Goal: Information Seeking & Learning: Learn about a topic

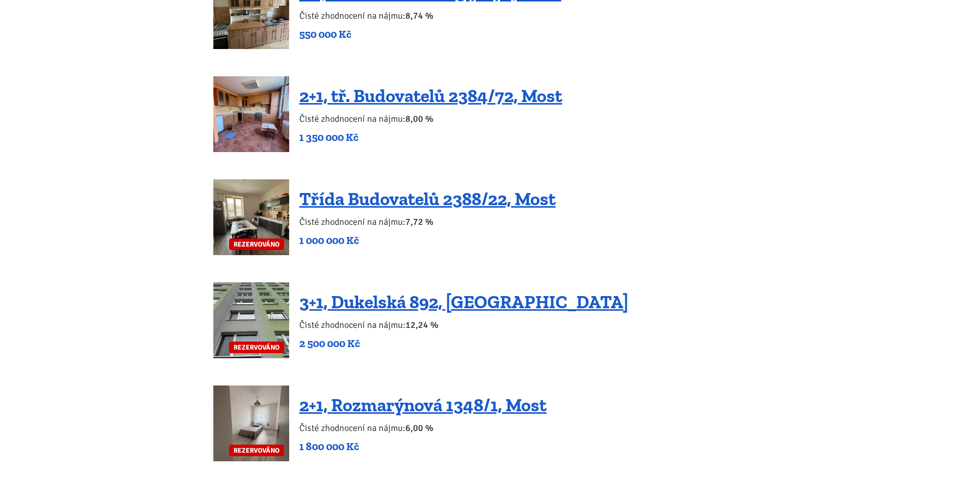
scroll to position [1972, 0]
click at [387, 188] on link "Třída Budovatelů 2388/22, Most" at bounding box center [427, 199] width 256 height 22
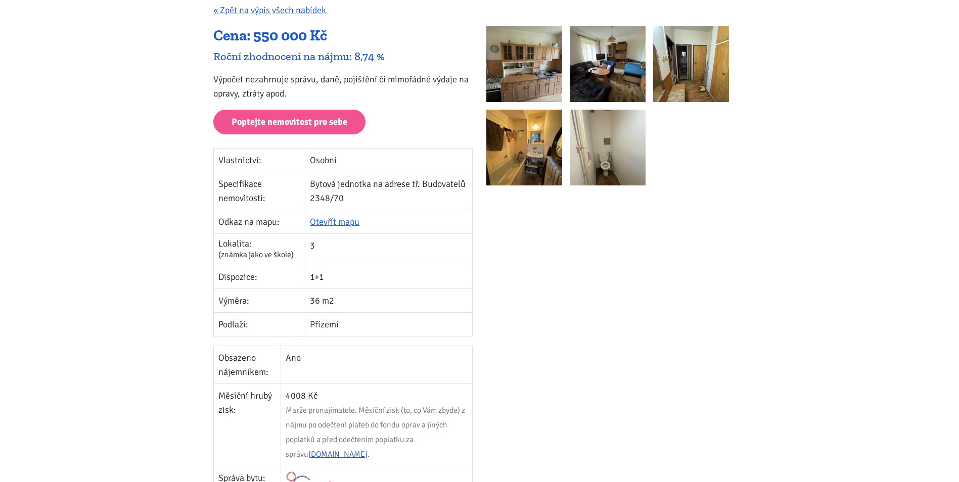
scroll to position [152, 0]
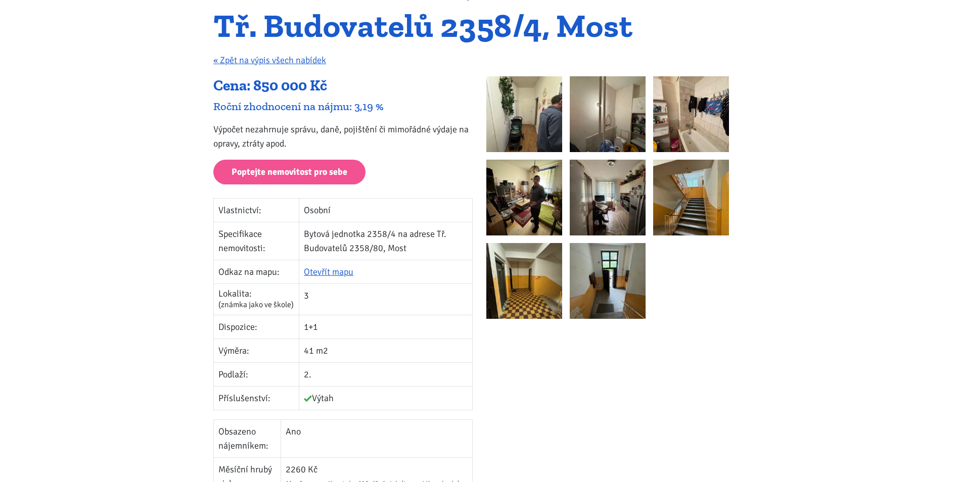
scroll to position [101, 0]
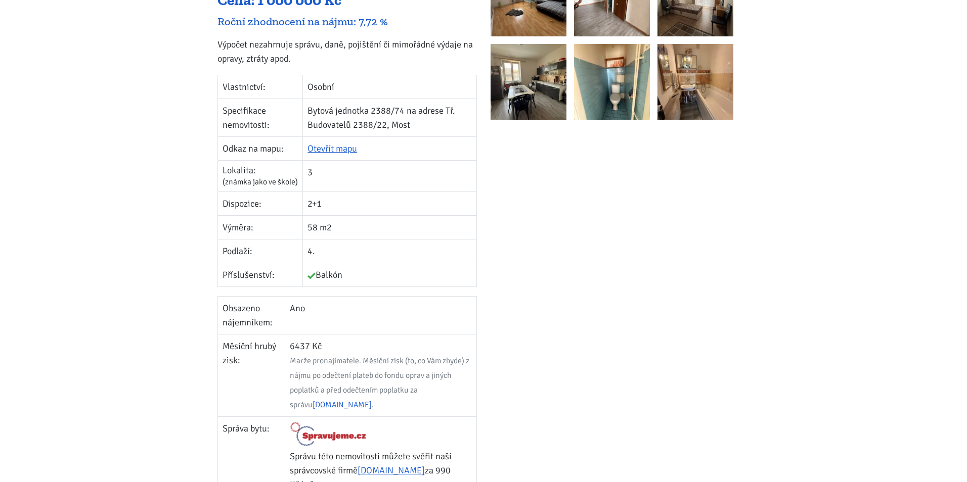
scroll to position [51, 0]
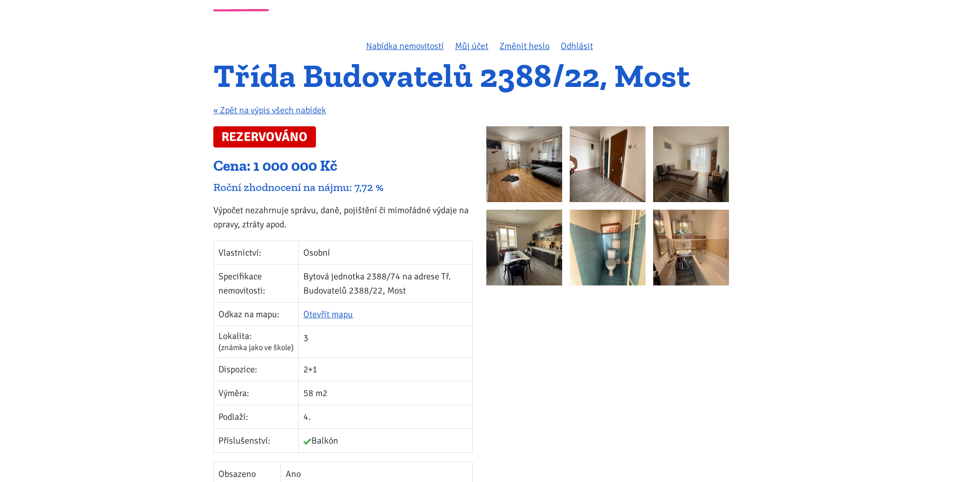
click at [525, 163] on img at bounding box center [524, 164] width 76 height 76
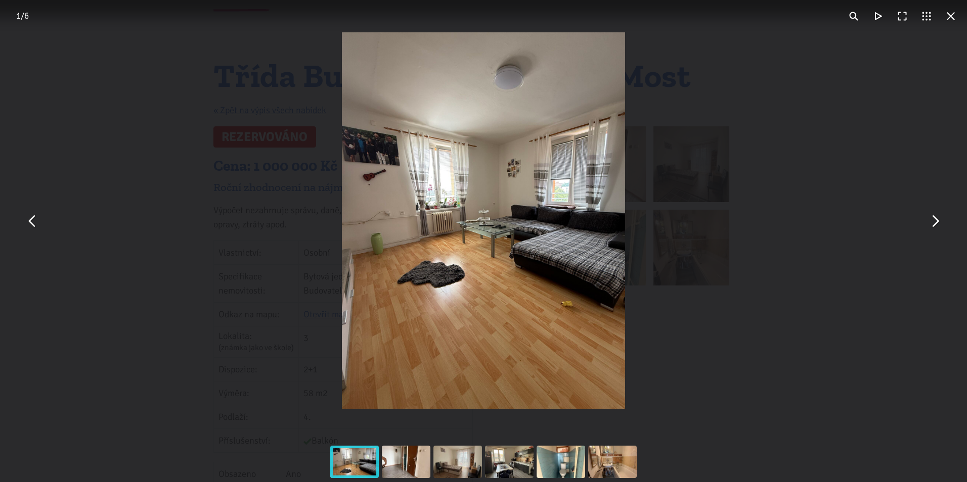
click at [933, 222] on button "You can close this modal content with the ESC key" at bounding box center [934, 221] width 24 height 24
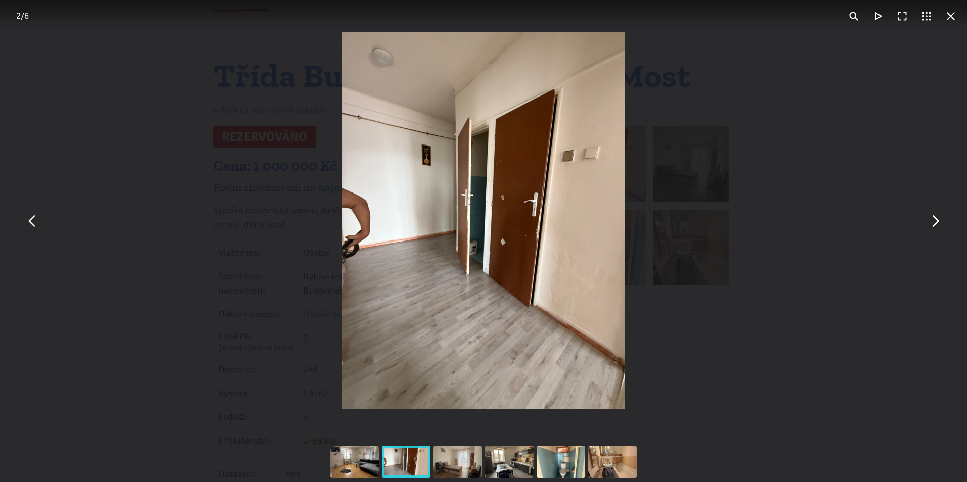
click at [933, 222] on button "You can close this modal content with the ESC key" at bounding box center [934, 221] width 24 height 24
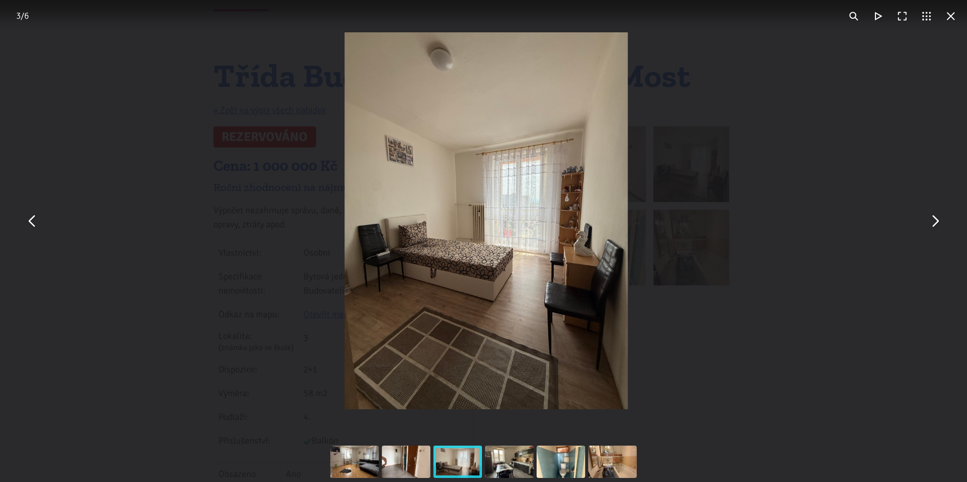
click at [933, 222] on button "You can close this modal content with the ESC key" at bounding box center [934, 221] width 24 height 24
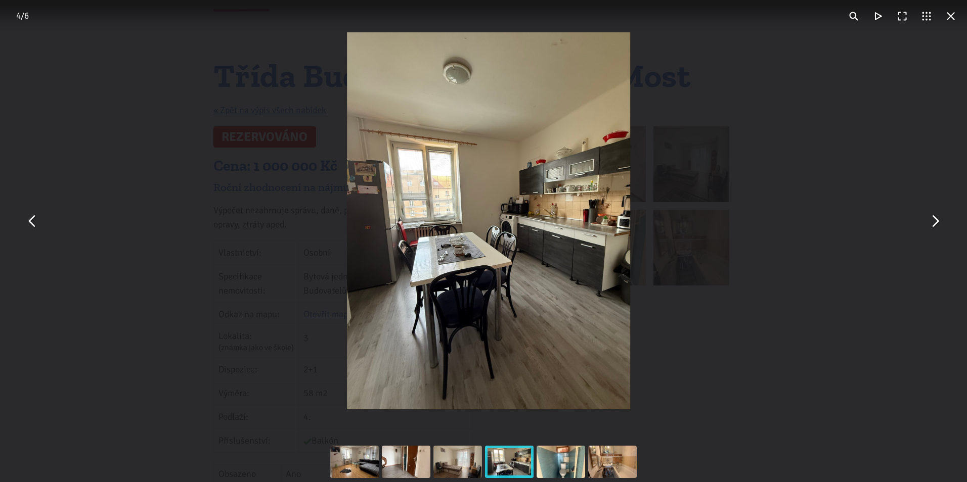
click at [933, 222] on button "You can close this modal content with the ESC key" at bounding box center [934, 221] width 24 height 24
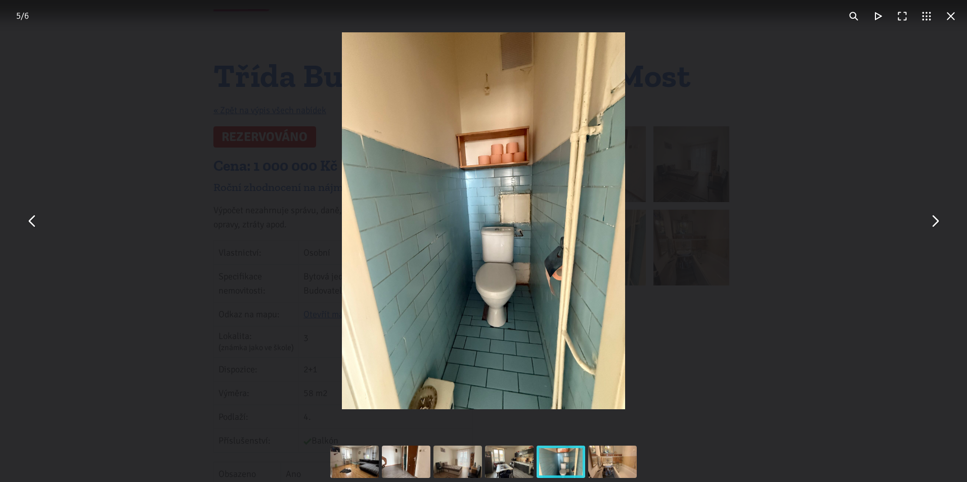
click at [933, 222] on button "You can close this modal content with the ESC key" at bounding box center [934, 221] width 24 height 24
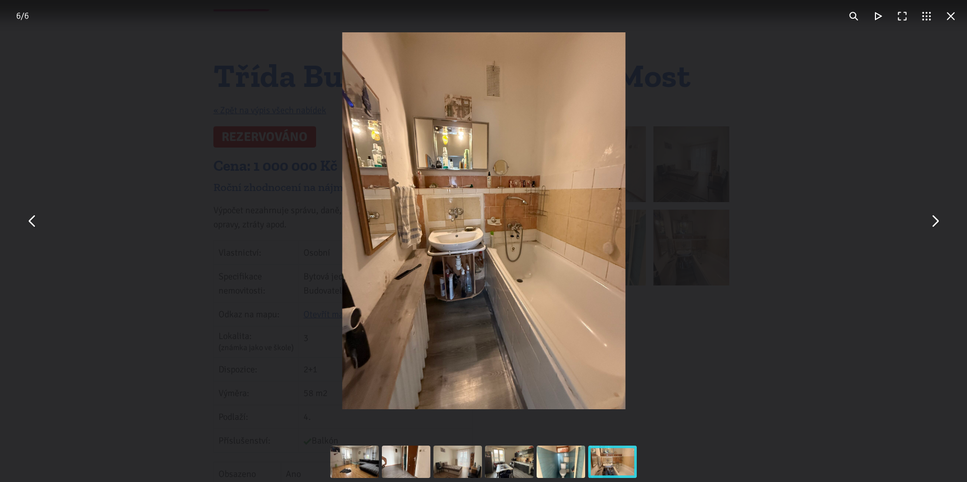
click at [813, 203] on div "You can close this modal content with the ESC key" at bounding box center [484, 221] width 967 height 442
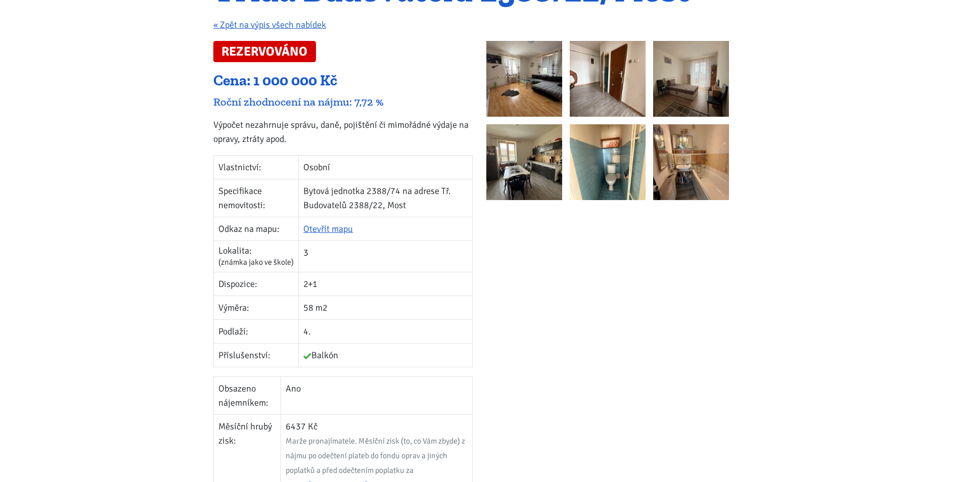
scroll to position [303, 0]
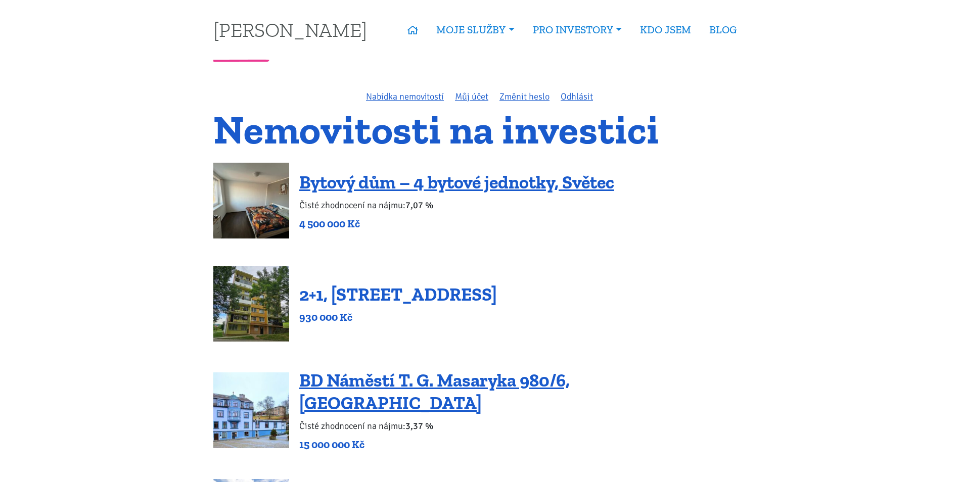
click at [394, 297] on link "2+1, [STREET_ADDRESS]" at bounding box center [398, 295] width 198 height 22
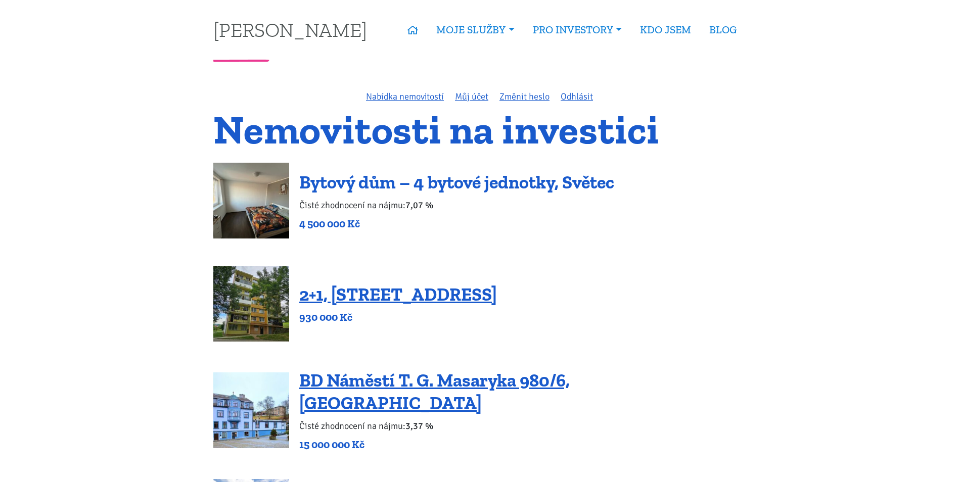
click at [380, 189] on link "Bytový dům – 4 bytové jednotky, Světec" at bounding box center [456, 182] width 315 height 22
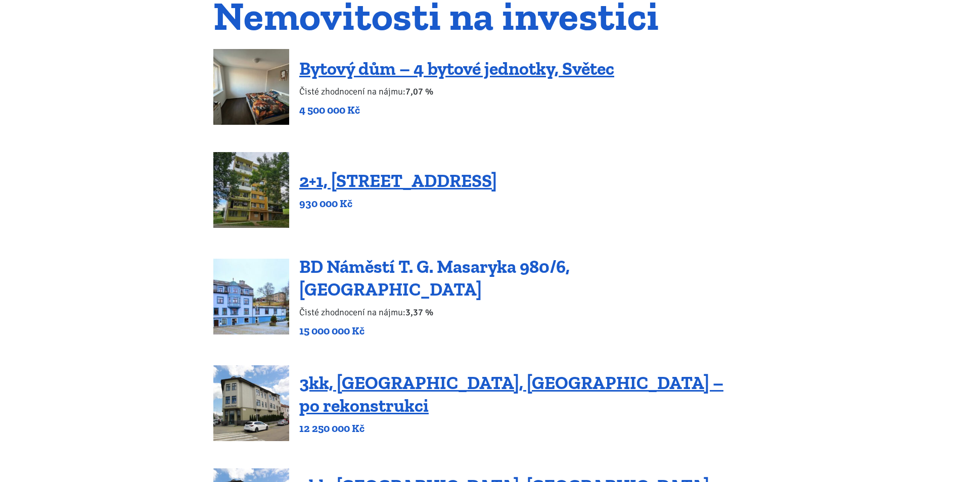
scroll to position [152, 0]
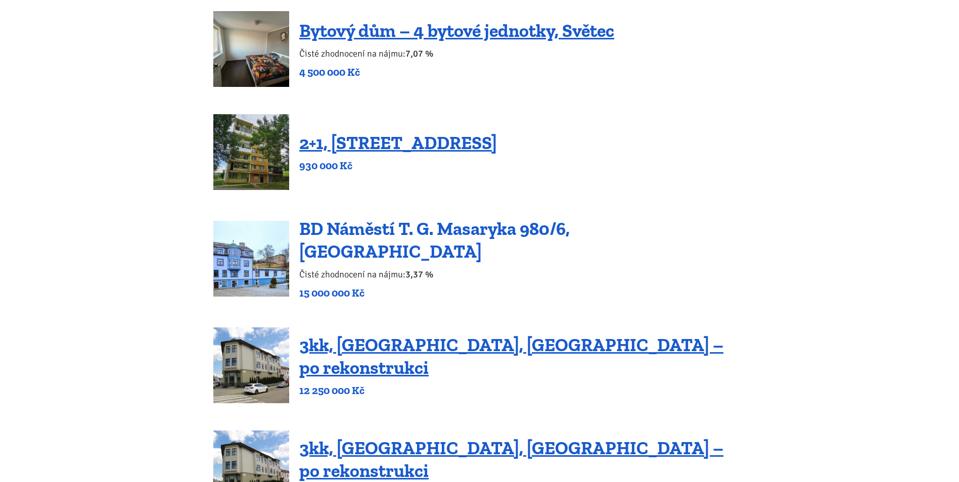
click at [371, 235] on link "BD Náměstí T. G. Masaryka 980/6, [GEOGRAPHIC_DATA]" at bounding box center [434, 240] width 271 height 45
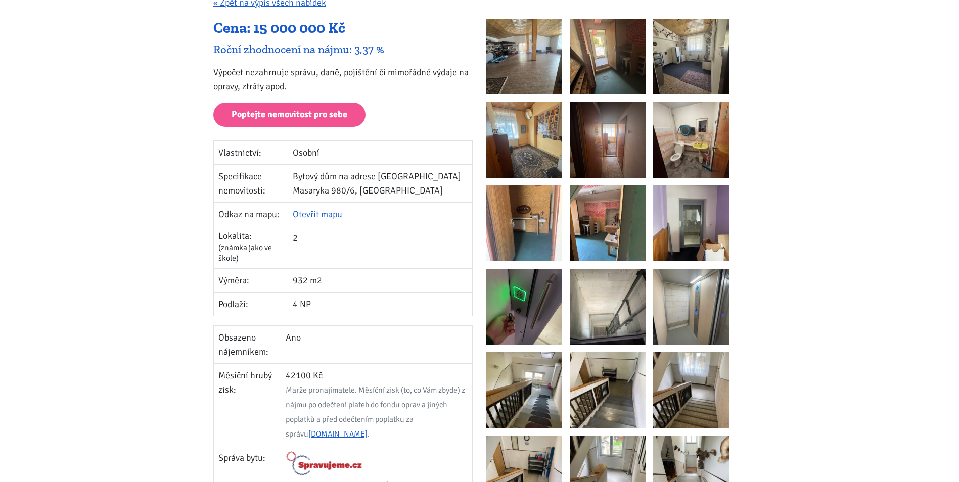
scroll to position [202, 0]
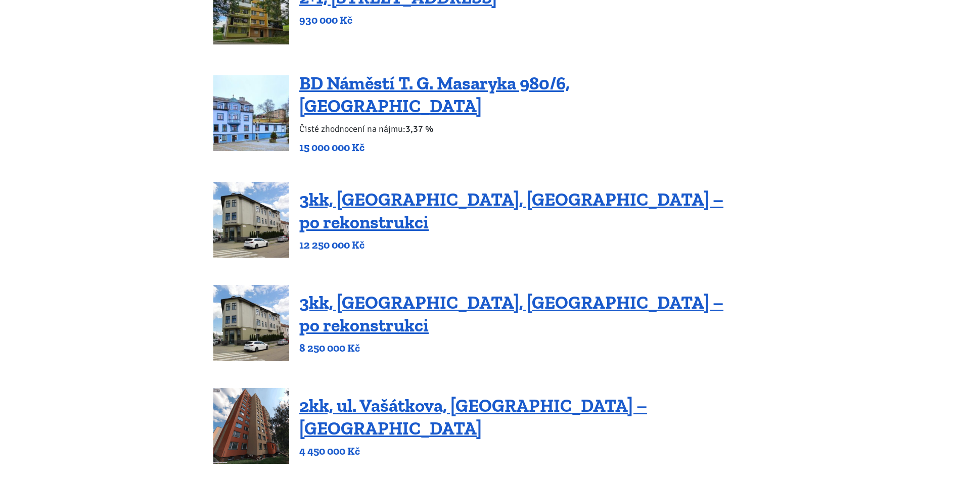
scroll to position [303, 0]
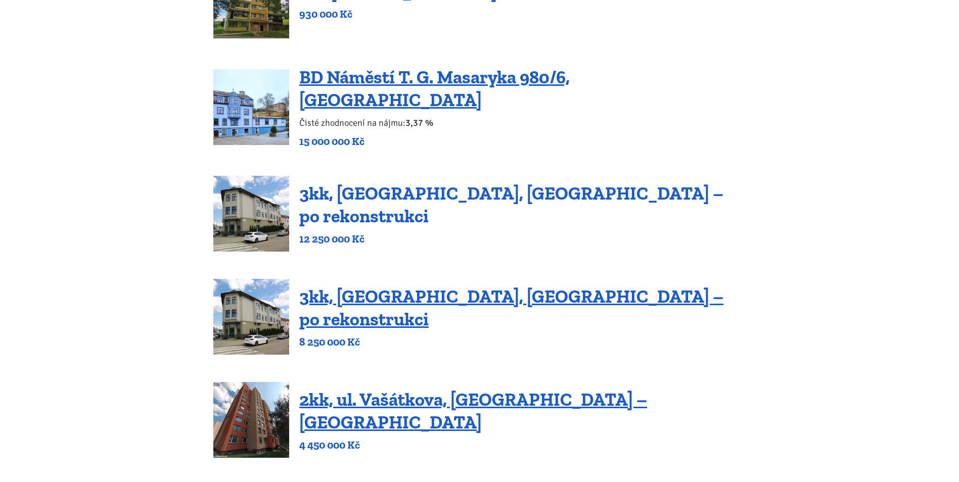
click at [412, 199] on link "3kk, [GEOGRAPHIC_DATA], [GEOGRAPHIC_DATA] – po rekonstrukci" at bounding box center [511, 205] width 424 height 45
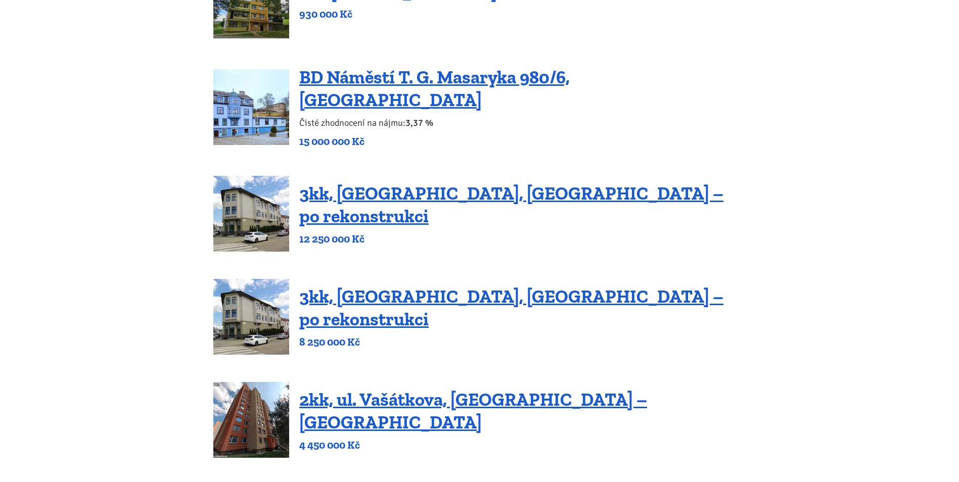
scroll to position [354, 0]
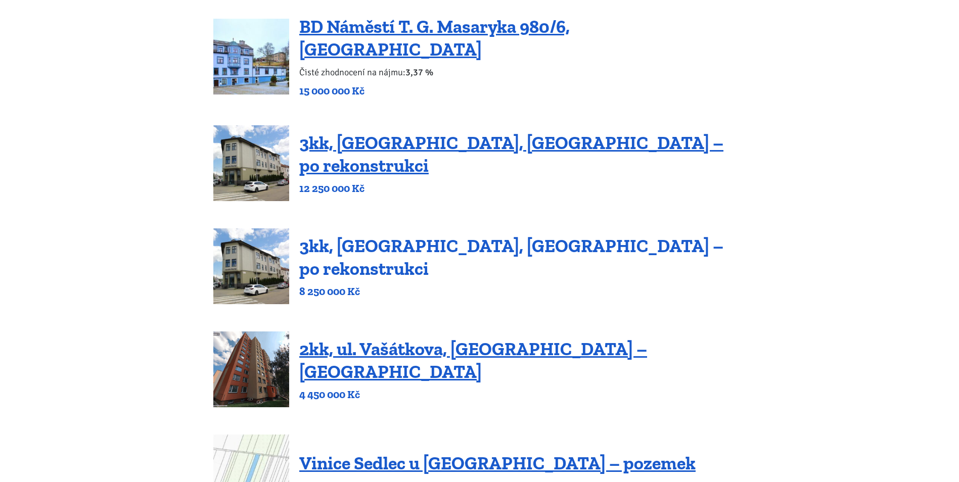
click at [353, 247] on link "3kk, Olomoucká, Brno – po rekonstrukci" at bounding box center [511, 257] width 424 height 45
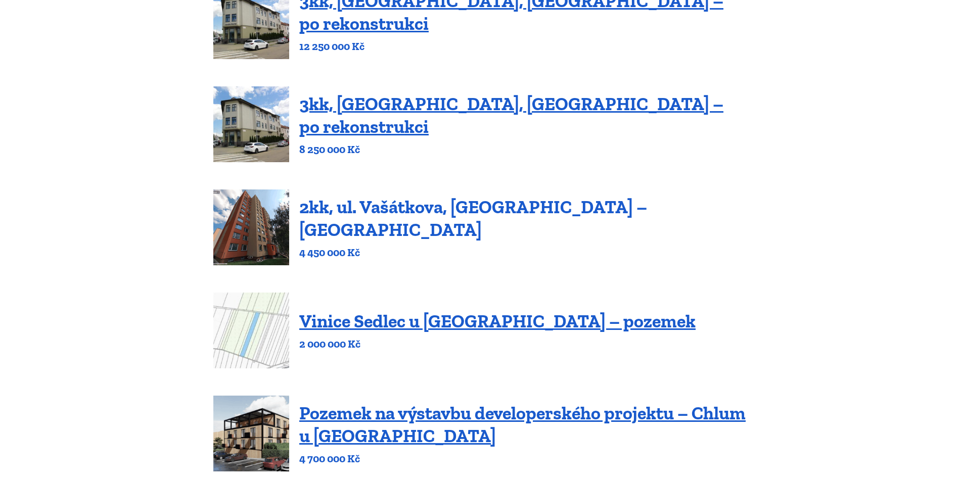
scroll to position [506, 0]
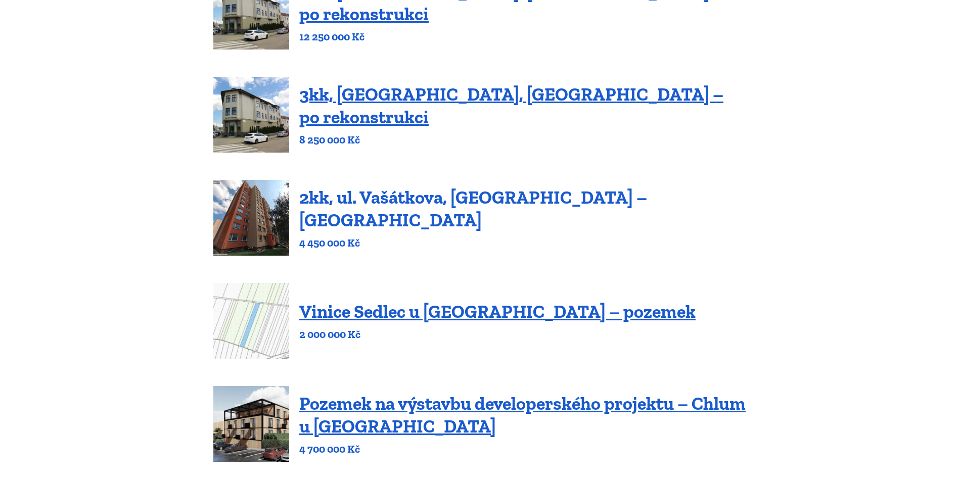
click at [381, 193] on link "2kk, ul. Vašátkova, [GEOGRAPHIC_DATA] – [GEOGRAPHIC_DATA]" at bounding box center [473, 209] width 348 height 45
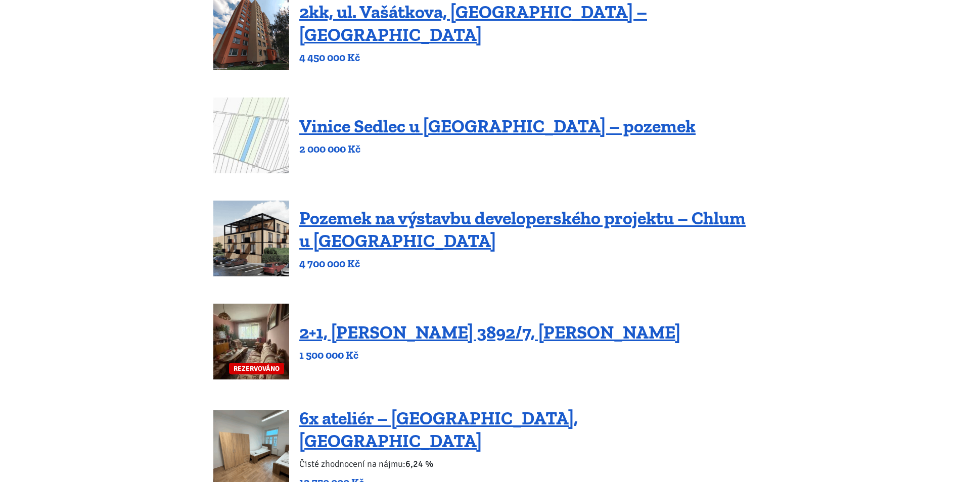
scroll to position [708, 0]
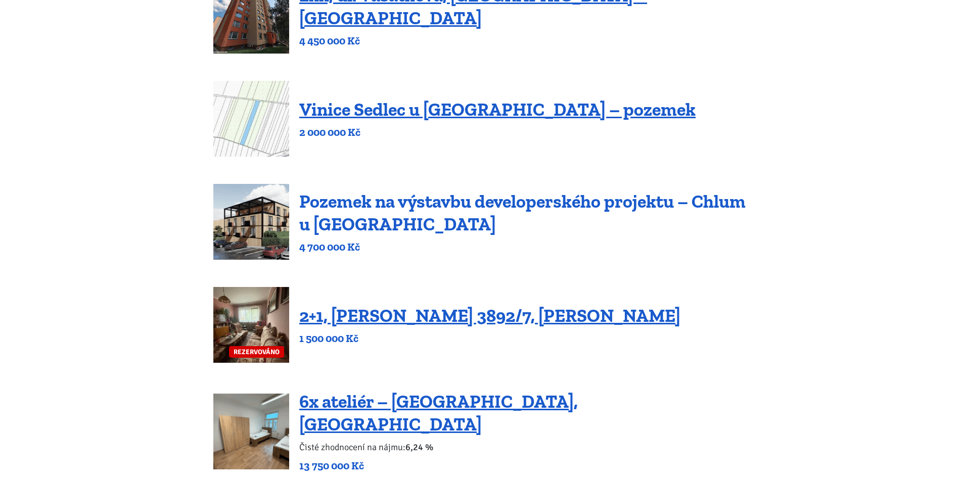
click at [395, 198] on link "Pozemek na výstavbu developerského projektu – Chlum u Třeboně" at bounding box center [522, 213] width 447 height 45
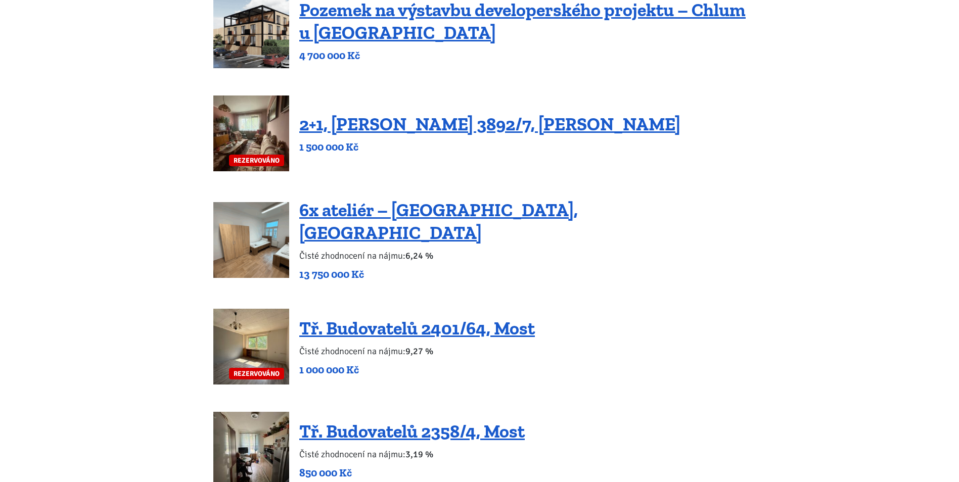
scroll to position [910, 0]
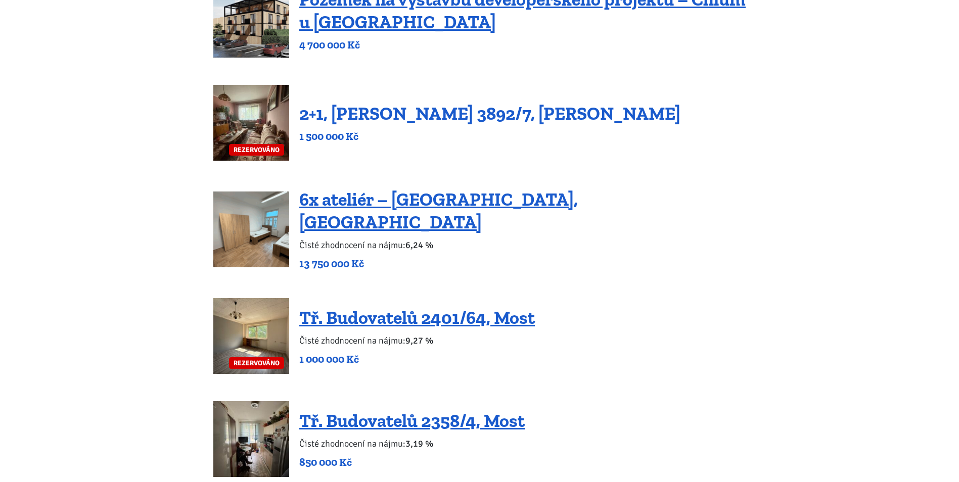
click at [423, 108] on link "2+1, Beethovenova 3892/7, Chomutov" at bounding box center [489, 114] width 381 height 22
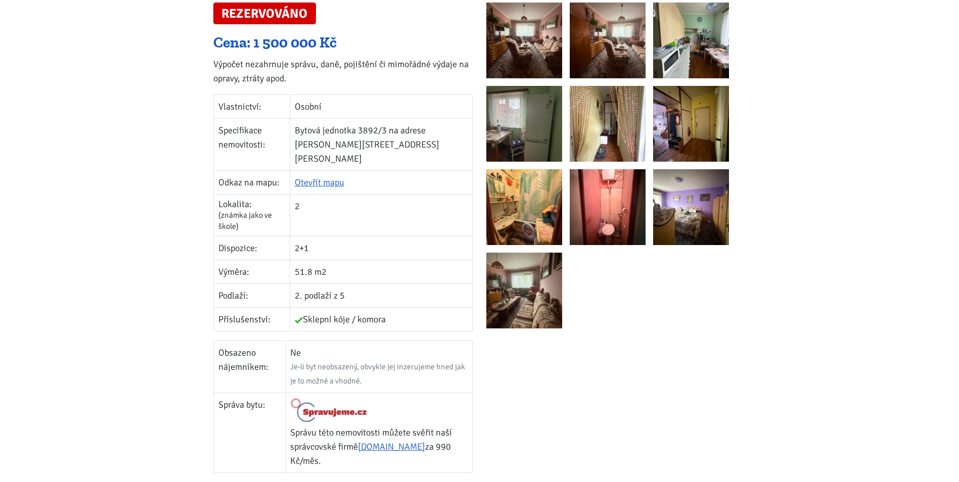
scroll to position [202, 0]
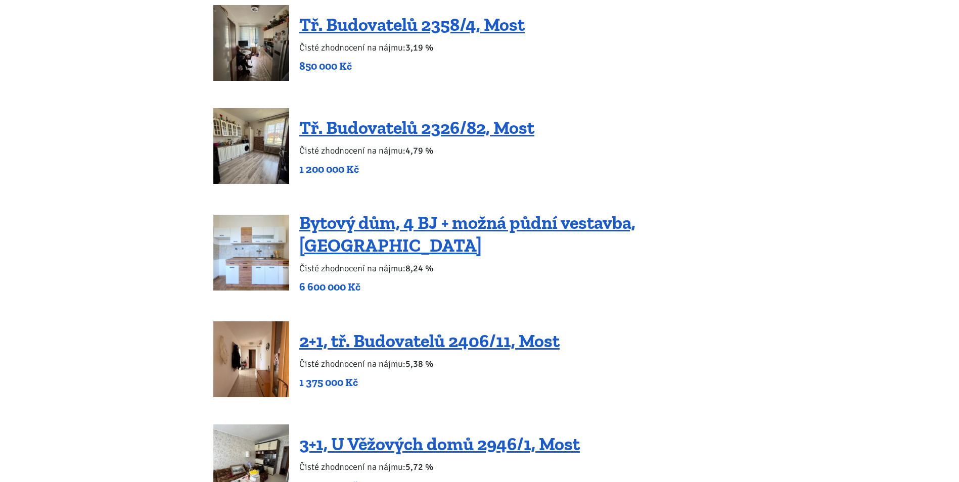
scroll to position [1315, 0]
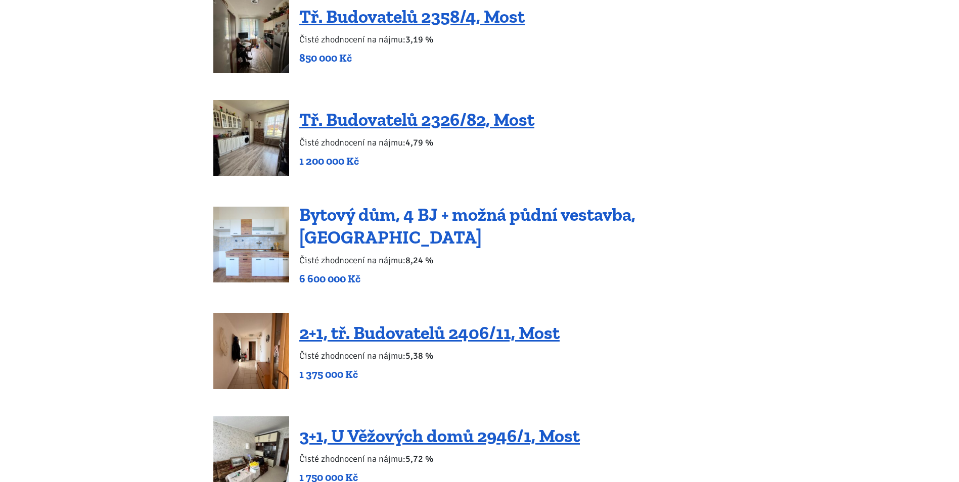
click at [410, 209] on link "Bytový dům, 4 BJ + možná půdní vestavba, [GEOGRAPHIC_DATA]" at bounding box center [467, 226] width 336 height 45
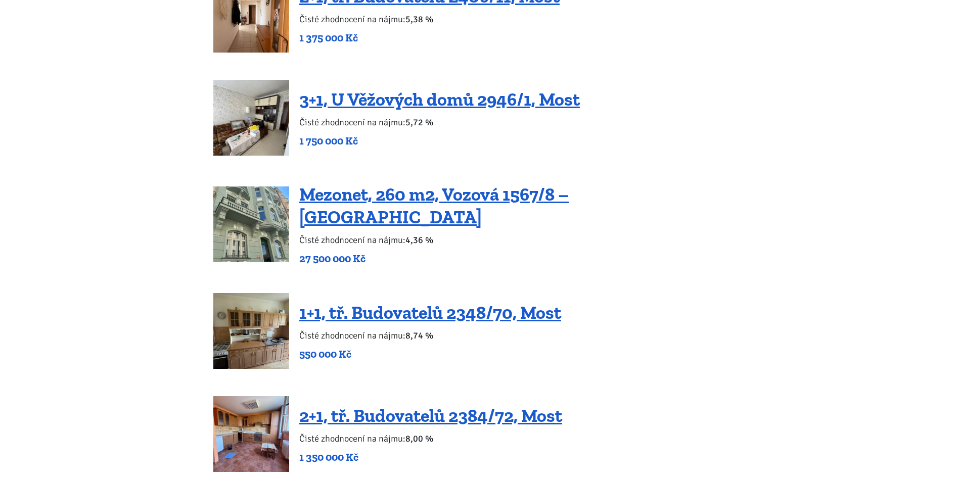
scroll to position [1669, 0]
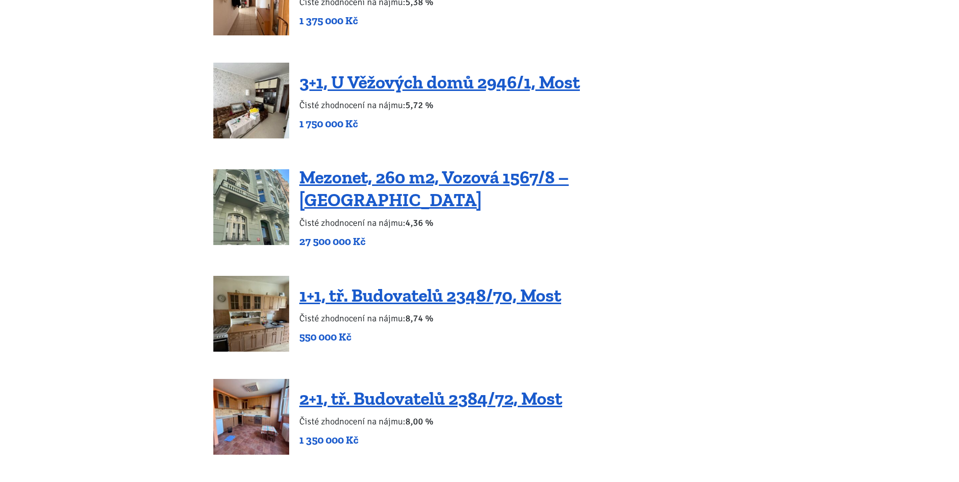
click at [410, 166] on link "Mezonet, 260 m2, Vozová 1567/8 – [GEOGRAPHIC_DATA]" at bounding box center [434, 188] width 270 height 45
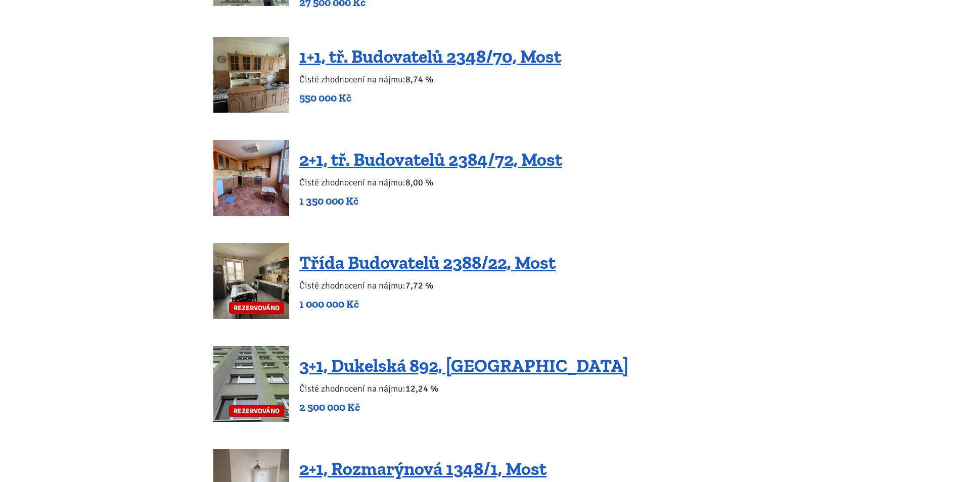
scroll to position [1904, 0]
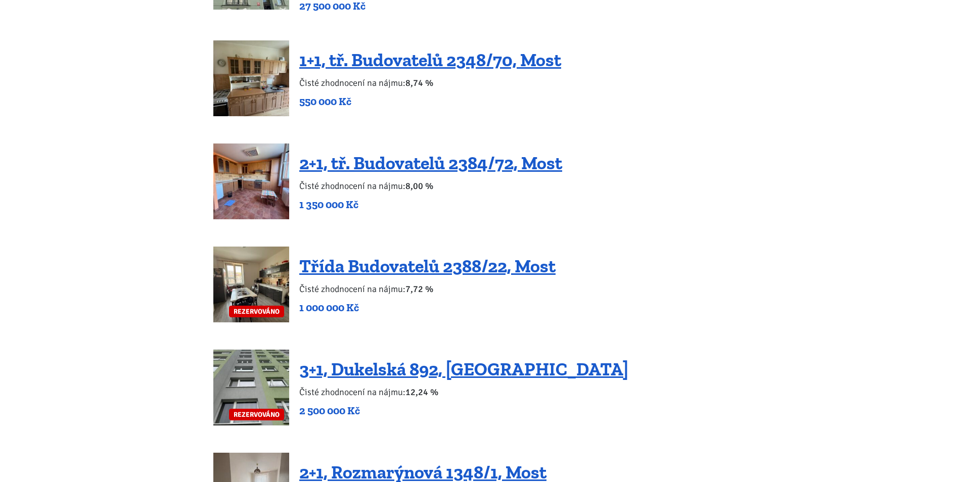
drag, startPoint x: 0, startPoint y: 0, endPoint x: 389, endPoint y: 175, distance: 427.1
click at [390, 153] on link "2+1, tř. Budovatelů 2384/72, Most" at bounding box center [430, 164] width 263 height 22
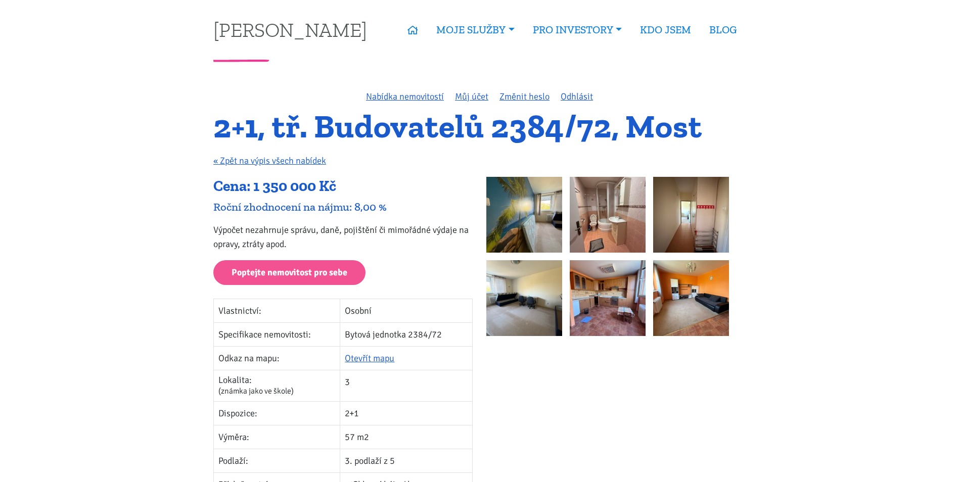
drag, startPoint x: 490, startPoint y: 312, endPoint x: 485, endPoint y: 171, distance: 140.2
click at [529, 216] on img at bounding box center [524, 215] width 76 height 76
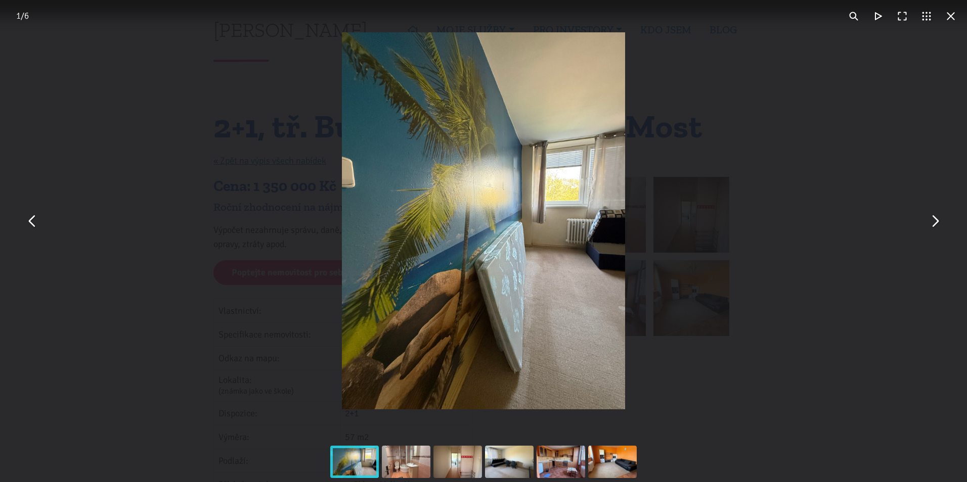
click at [932, 220] on button "You can close this modal content with the ESC key" at bounding box center [934, 221] width 24 height 24
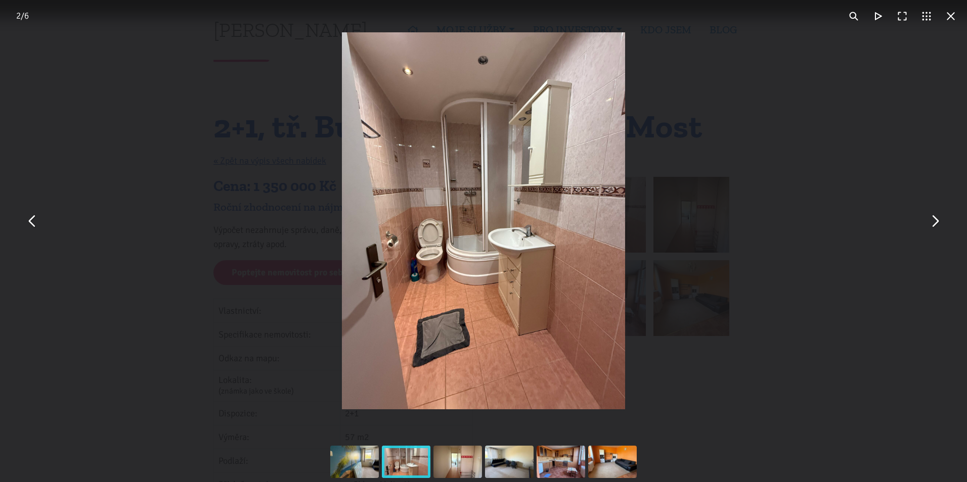
click at [932, 220] on button "You can close this modal content with the ESC key" at bounding box center [934, 221] width 24 height 24
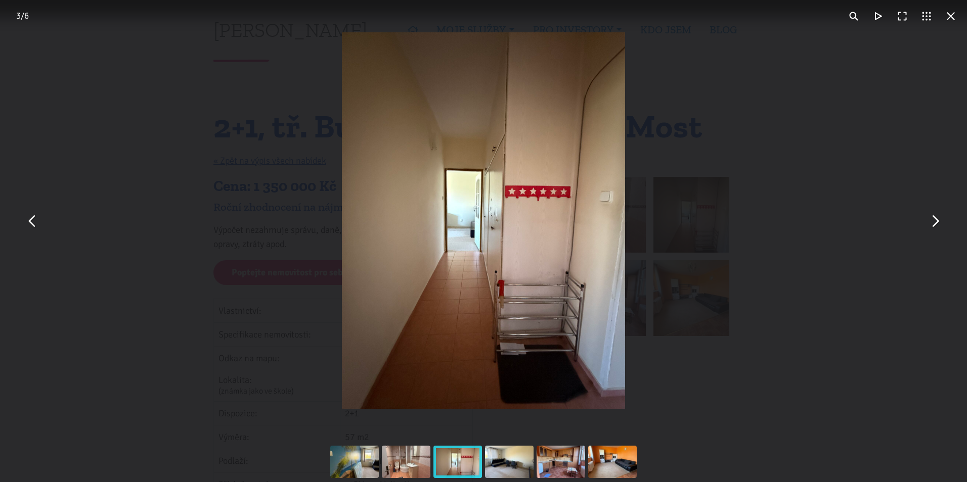
click at [932, 220] on button "You can close this modal content with the ESC key" at bounding box center [934, 221] width 24 height 24
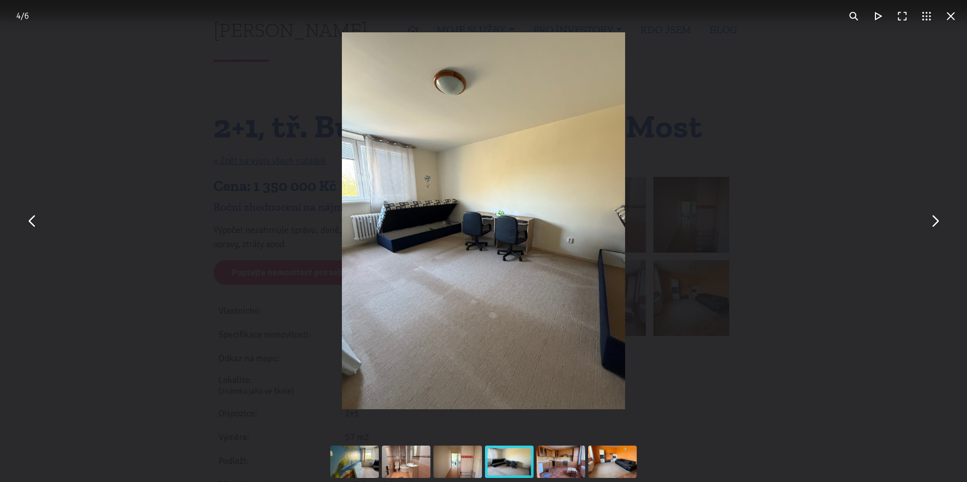
click at [932, 220] on button "You can close this modal content with the ESC key" at bounding box center [934, 221] width 24 height 24
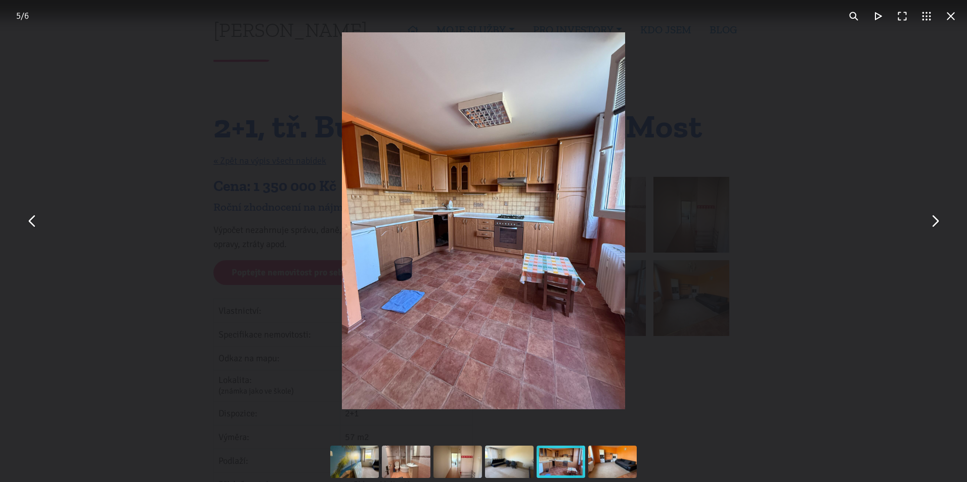
click at [932, 220] on button "You can close this modal content with the ESC key" at bounding box center [934, 221] width 24 height 24
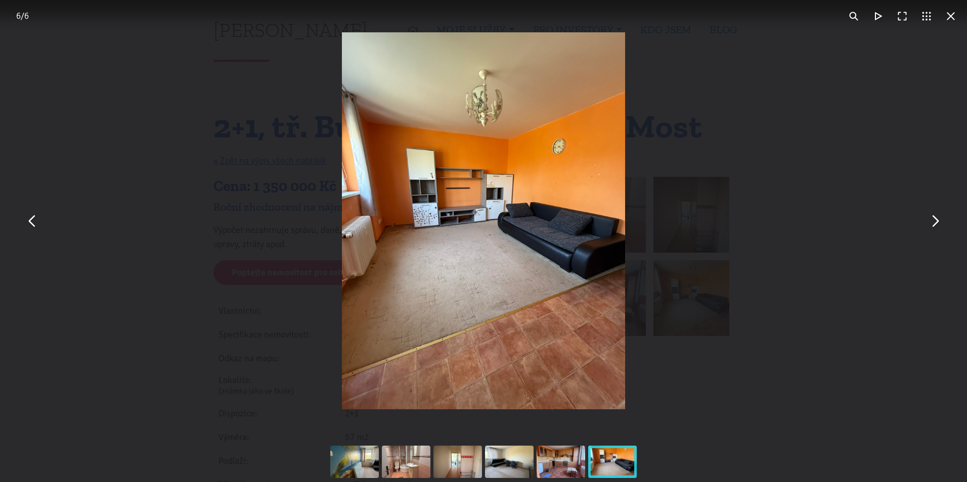
click at [932, 220] on button "You can close this modal content with the ESC key" at bounding box center [934, 221] width 24 height 24
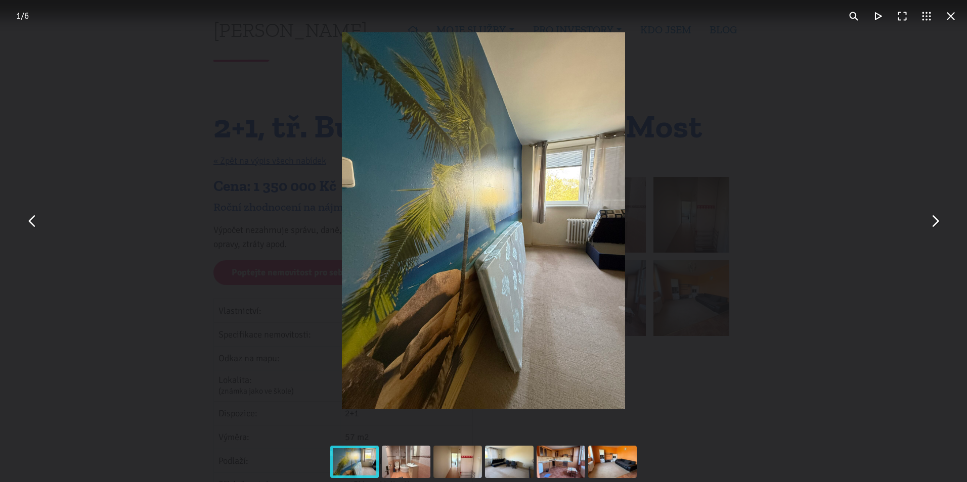
click at [834, 218] on div "You can close this modal content with the ESC key" at bounding box center [483, 221] width 967 height 442
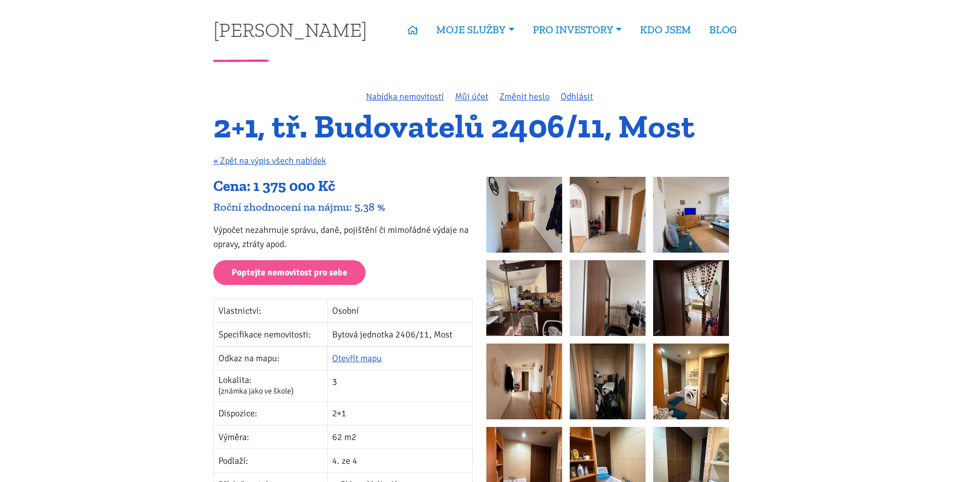
click at [529, 229] on img at bounding box center [524, 215] width 76 height 76
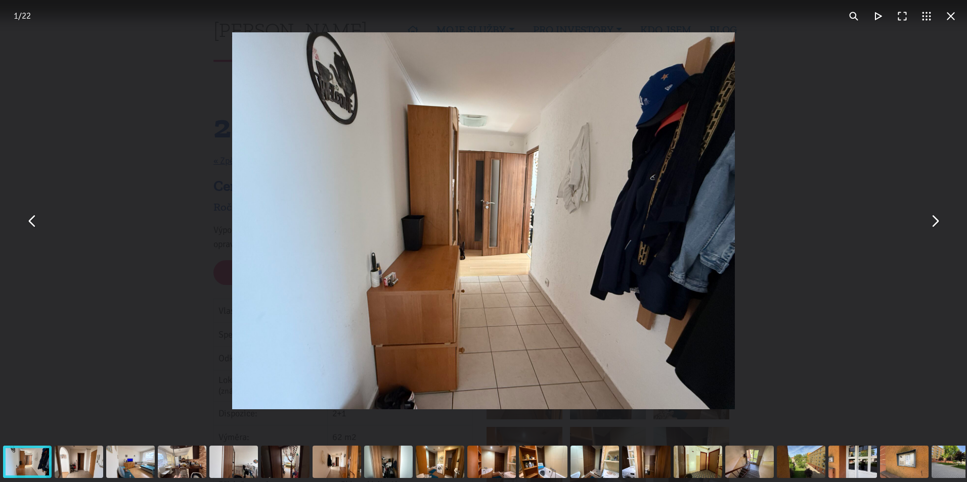
click at [938, 223] on button "You can close this modal content with the ESC key" at bounding box center [934, 221] width 24 height 24
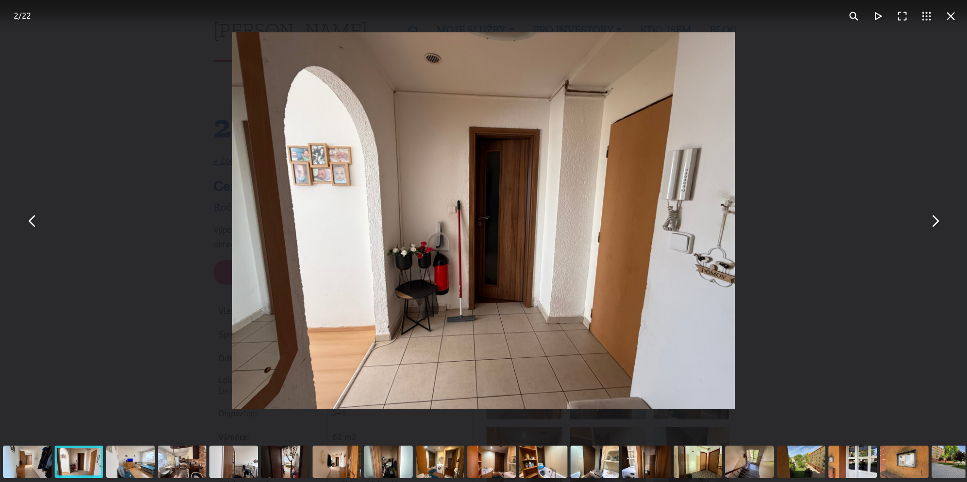
click at [938, 223] on button "You can close this modal content with the ESC key" at bounding box center [934, 221] width 24 height 24
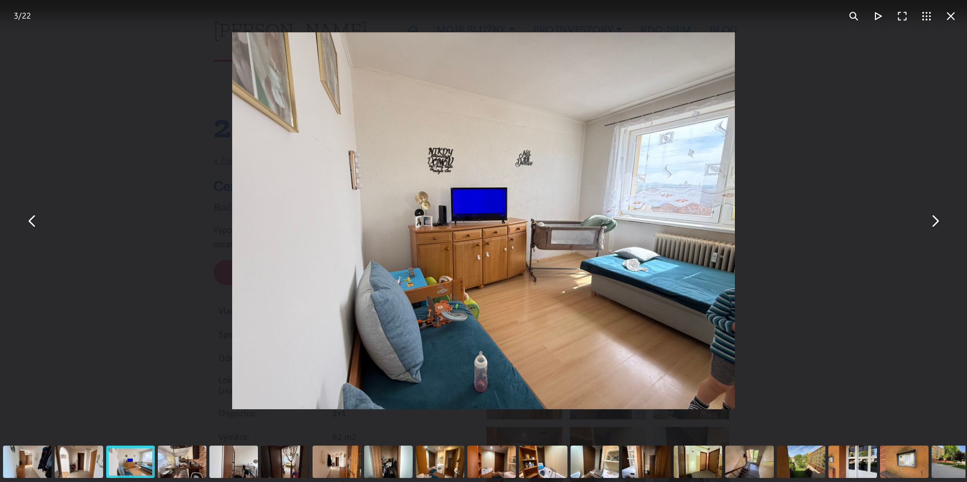
click at [938, 223] on button "You can close this modal content with the ESC key" at bounding box center [934, 221] width 24 height 24
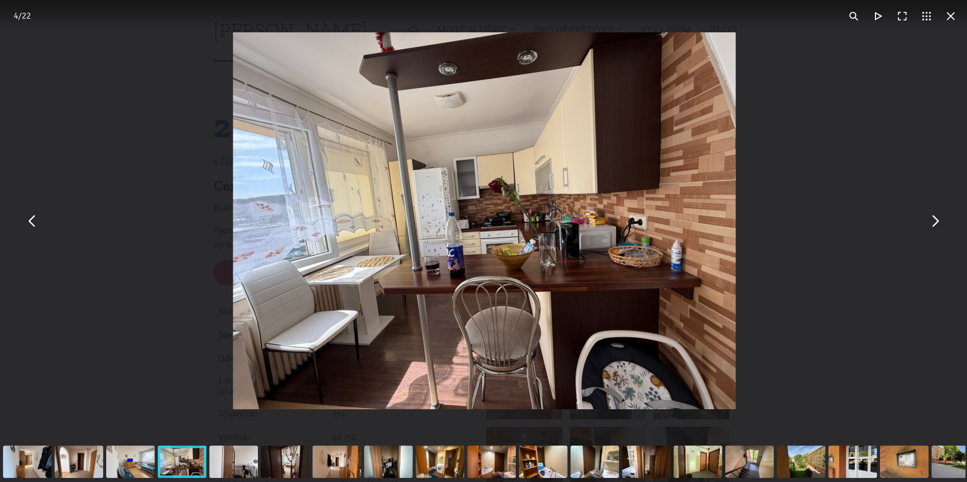
click at [938, 223] on button "You can close this modal content with the ESC key" at bounding box center [934, 221] width 24 height 24
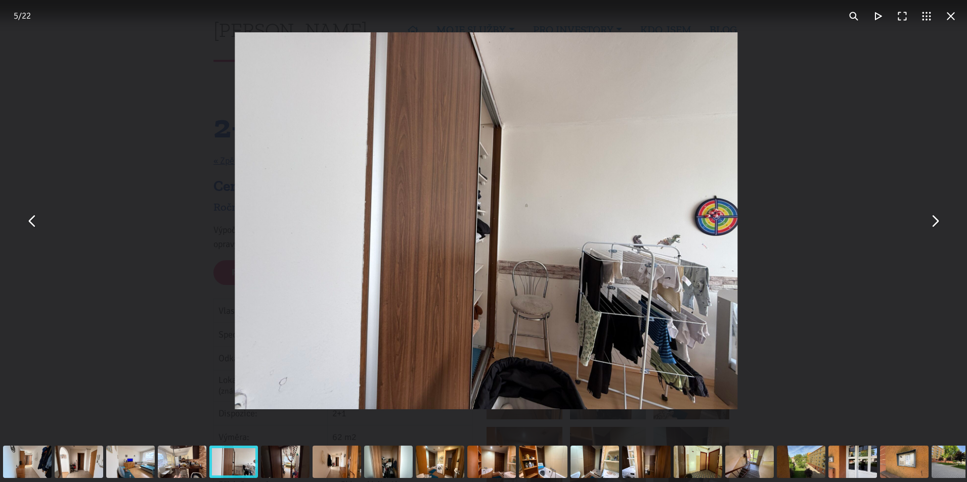
click at [938, 223] on button "You can close this modal content with the ESC key" at bounding box center [934, 221] width 24 height 24
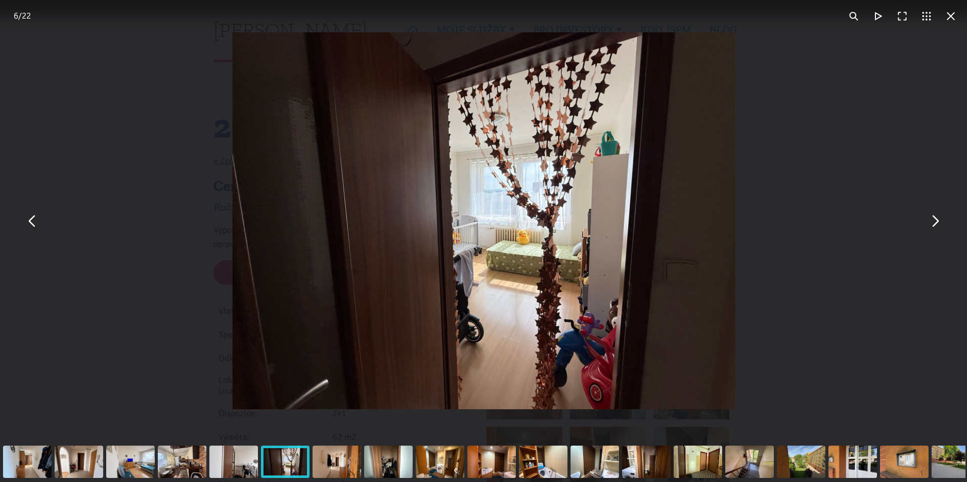
click at [938, 223] on button "You can close this modal content with the ESC key" at bounding box center [934, 221] width 24 height 24
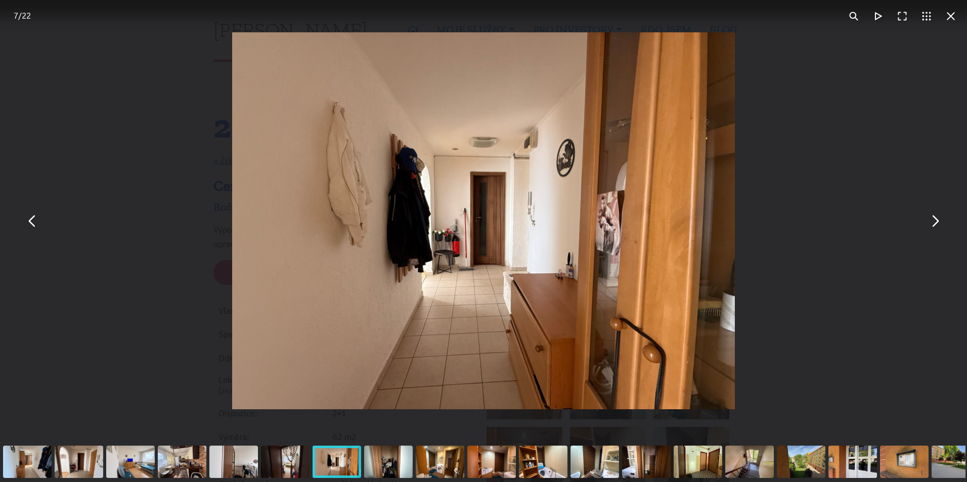
click at [938, 223] on button "You can close this modal content with the ESC key" at bounding box center [934, 221] width 24 height 24
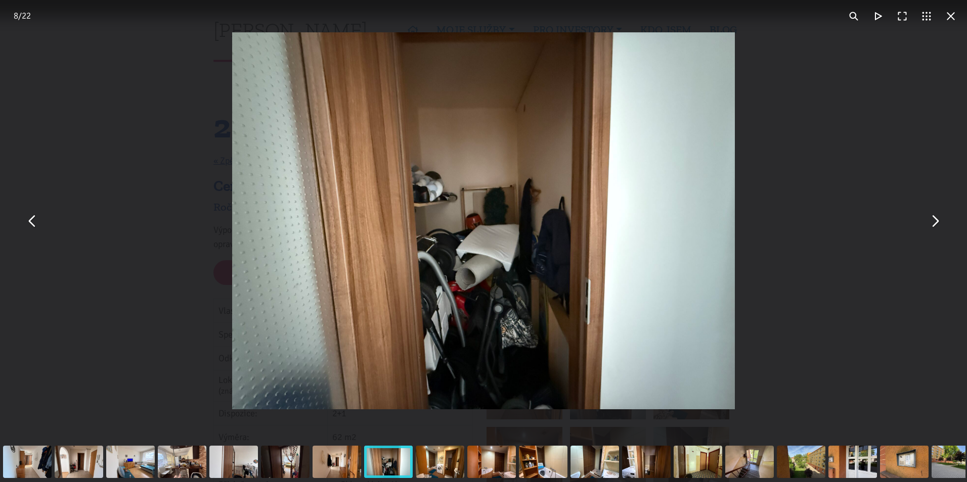
click at [938, 223] on button "You can close this modal content with the ESC key" at bounding box center [934, 221] width 24 height 24
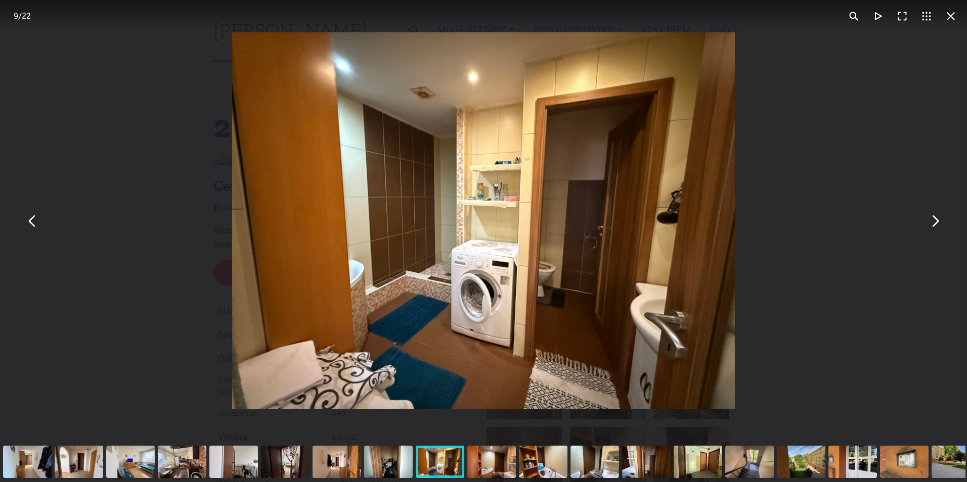
click at [25, 230] on button "You can close this modal content with the ESC key" at bounding box center [32, 221] width 24 height 24
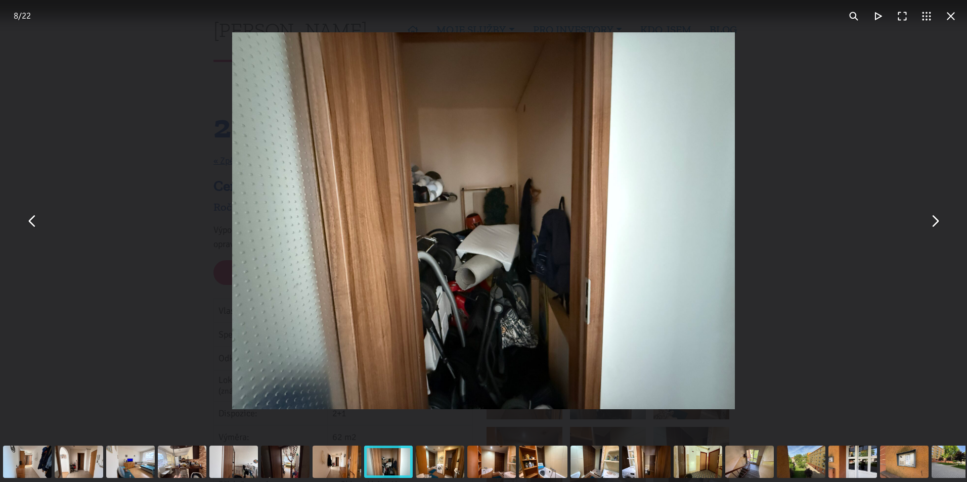
click at [906, 216] on div "You can close this modal content with the ESC key" at bounding box center [483, 221] width 967 height 442
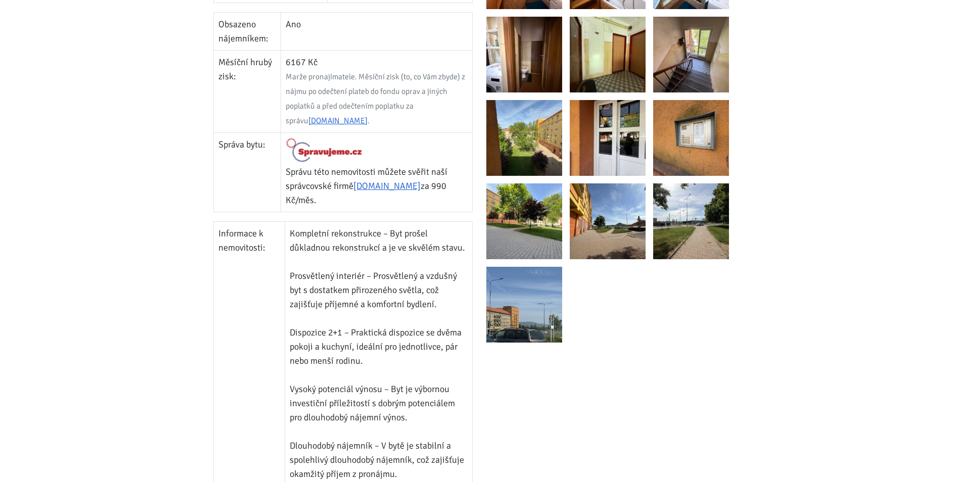
scroll to position [556, 0]
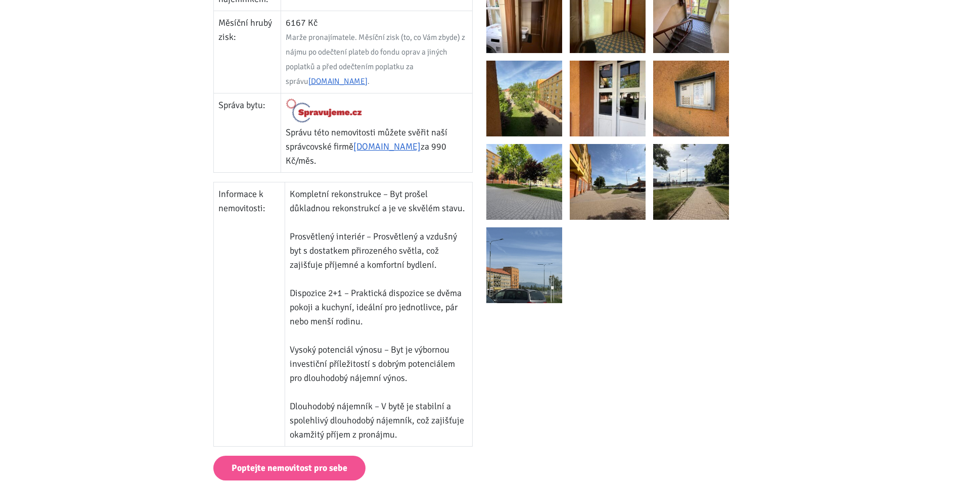
drag, startPoint x: 679, startPoint y: 373, endPoint x: 670, endPoint y: 356, distance: 19.9
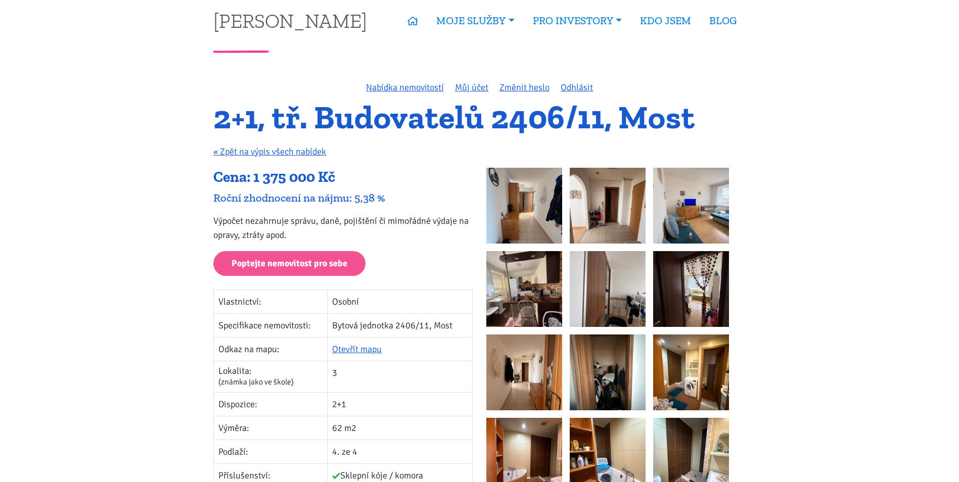
scroll to position [0, 0]
